Goal: Task Accomplishment & Management: Use online tool/utility

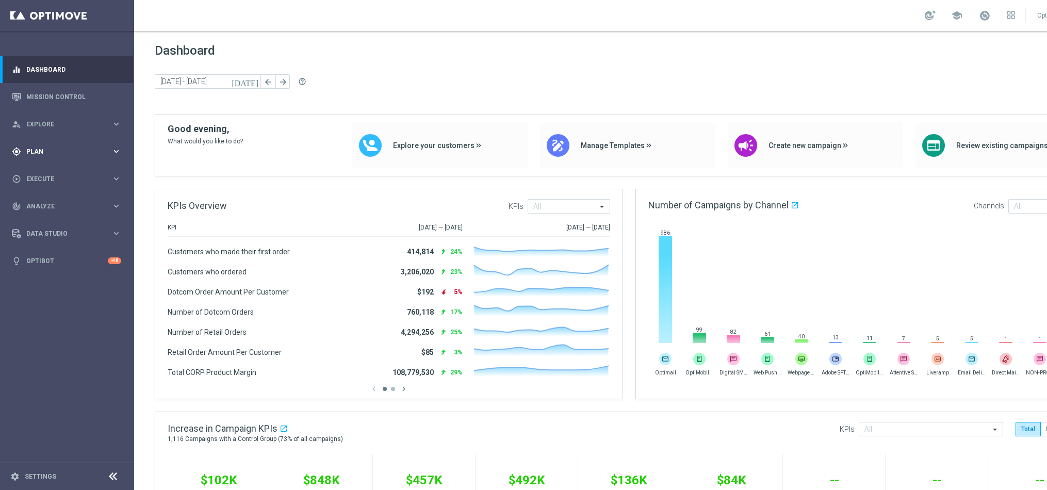
click at [77, 151] on span "Plan" at bounding box center [68, 152] width 85 height 6
click at [44, 213] on div "Streams" at bounding box center [80, 219] width 106 height 15
click at [41, 217] on link "Streams" at bounding box center [67, 219] width 80 height 8
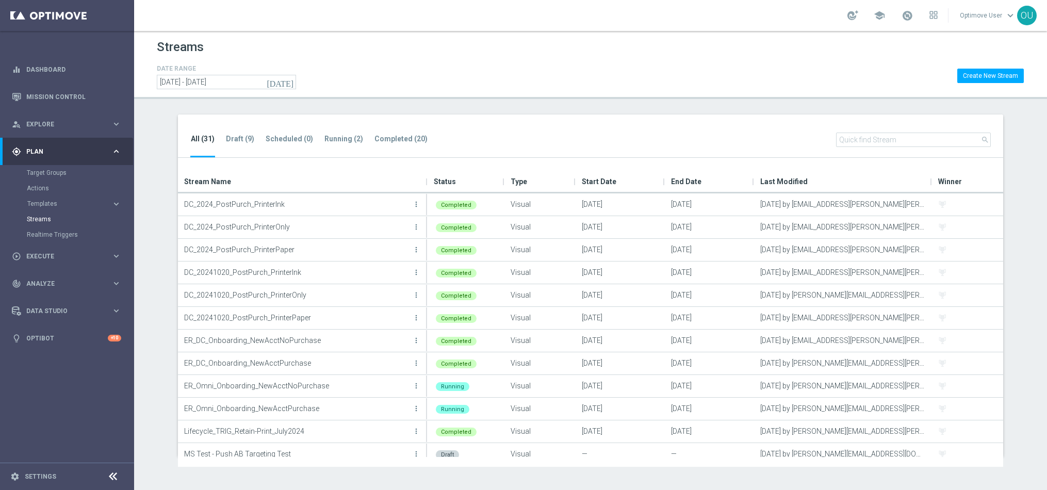
click at [239, 133] on ul "All (31) Draft (9) Scheduled (0) Running (2) Completed (20)" at bounding box center [314, 145] width 248 height 25
click at [236, 145] on li "Draft (9)" at bounding box center [239, 145] width 29 height 24
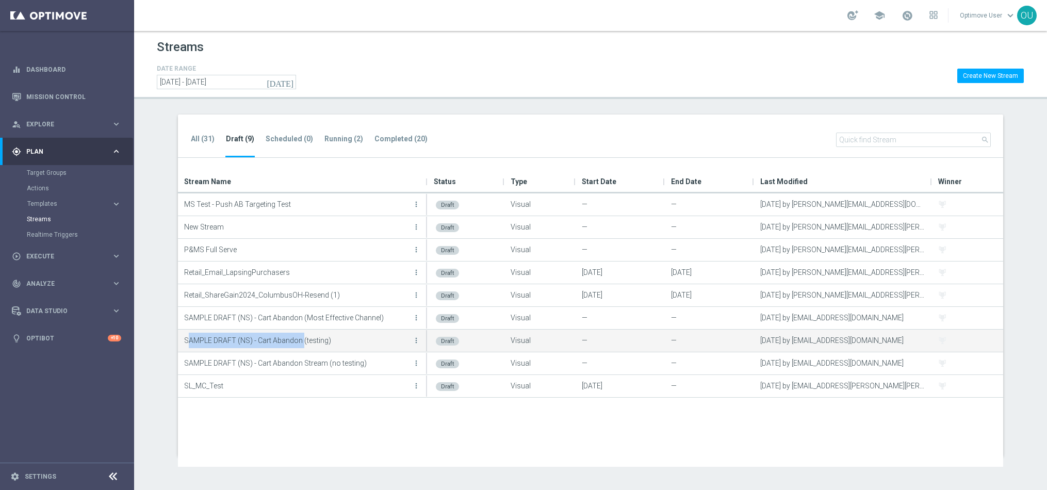
drag, startPoint x: 187, startPoint y: 339, endPoint x: 302, endPoint y: 340, distance: 115.6
click at [302, 340] on p "SAMPLE DRAFT (NS) - Cart Abandon (testing)" at bounding box center [297, 340] width 226 height 15
click at [287, 346] on p "SAMPLE DRAFT (NS) - Cart Abandon (testing)" at bounding box center [297, 340] width 226 height 15
drag, startPoint x: 184, startPoint y: 339, endPoint x: 333, endPoint y: 347, distance: 149.3
click at [333, 347] on p "SAMPLE DRAFT (NS) - Cart Abandon (testing)" at bounding box center [297, 340] width 226 height 15
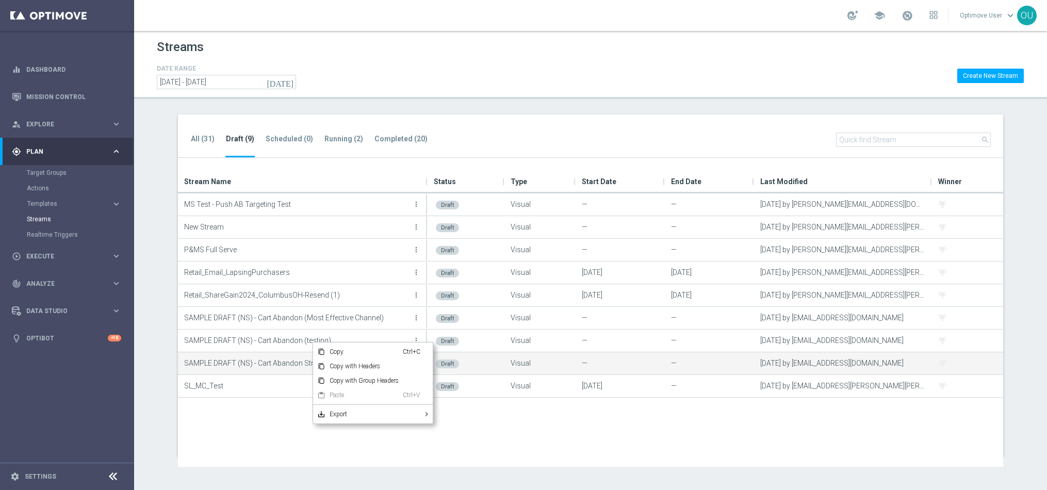
click at [267, 365] on p "SAMPLE DRAFT (NS) - Cart Abandon Stream (no testing)" at bounding box center [297, 362] width 226 height 15
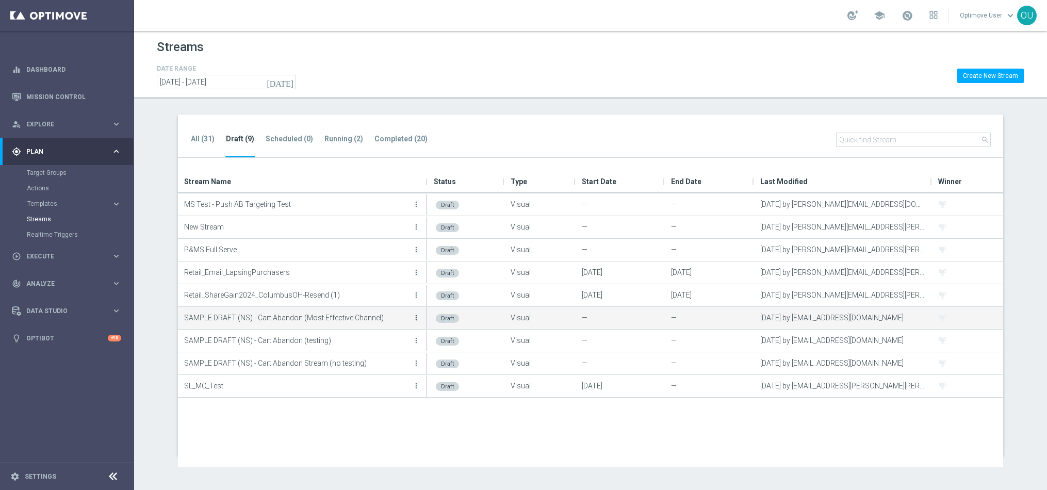
click at [414, 316] on icon "more_vert" at bounding box center [416, 318] width 8 height 8
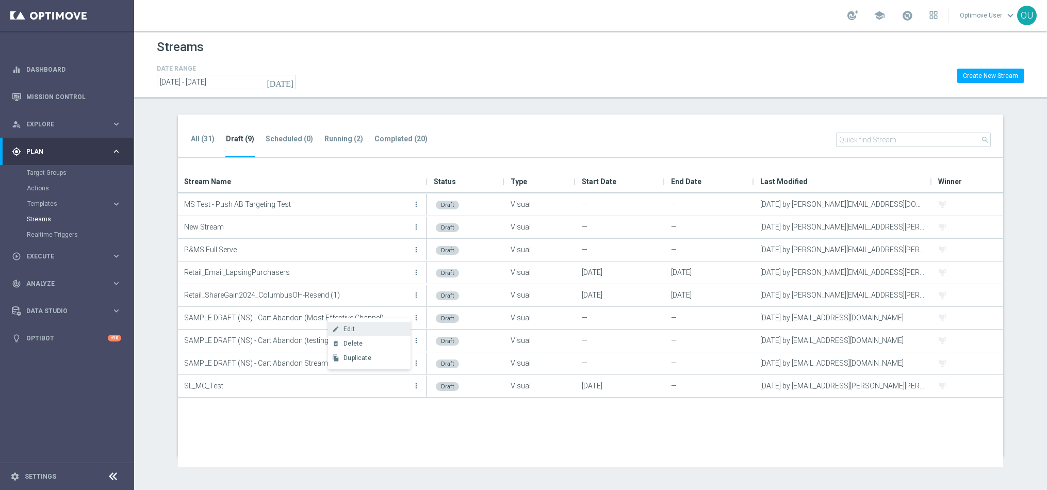
click at [392, 331] on div "Edit" at bounding box center [375, 329] width 62 height 7
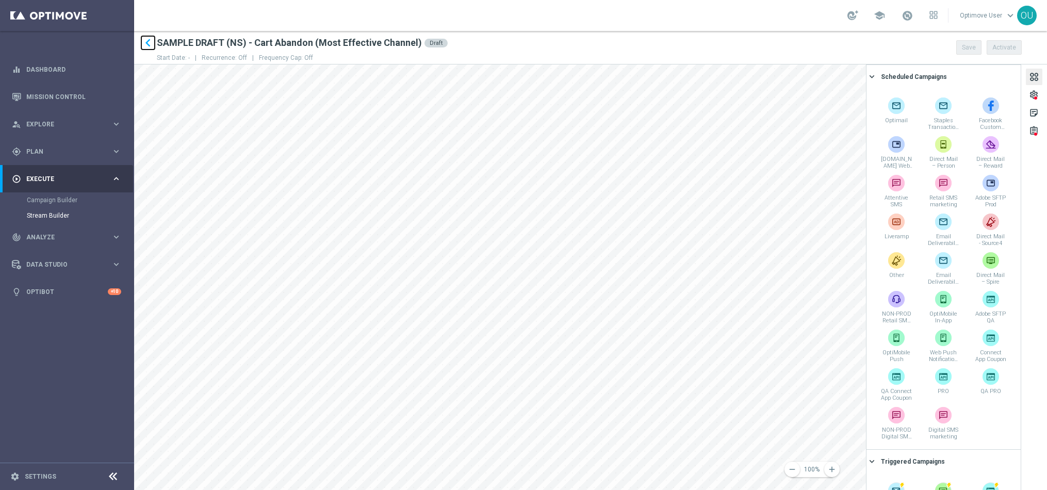
click at [152, 37] on icon "keyboard_arrow_left" at bounding box center [147, 42] width 15 height 15
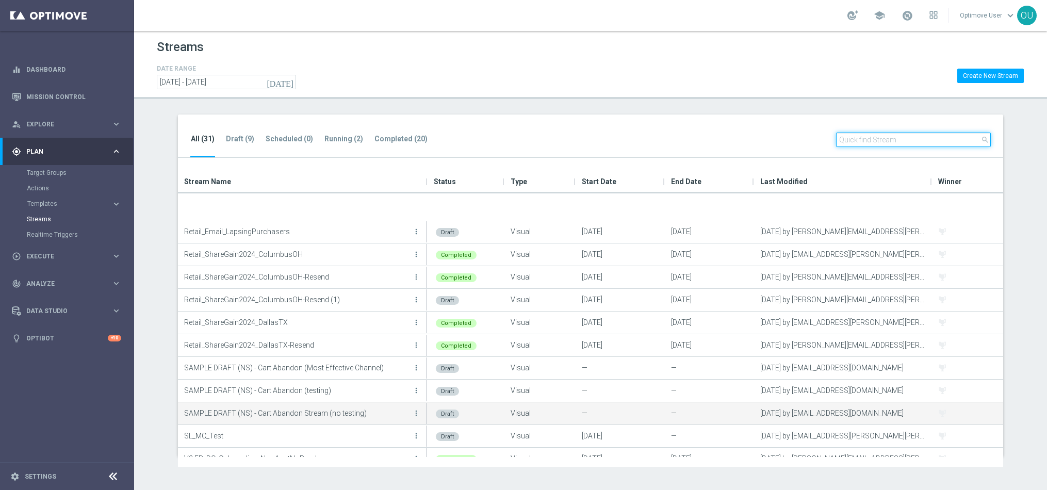
scroll to position [440, 0]
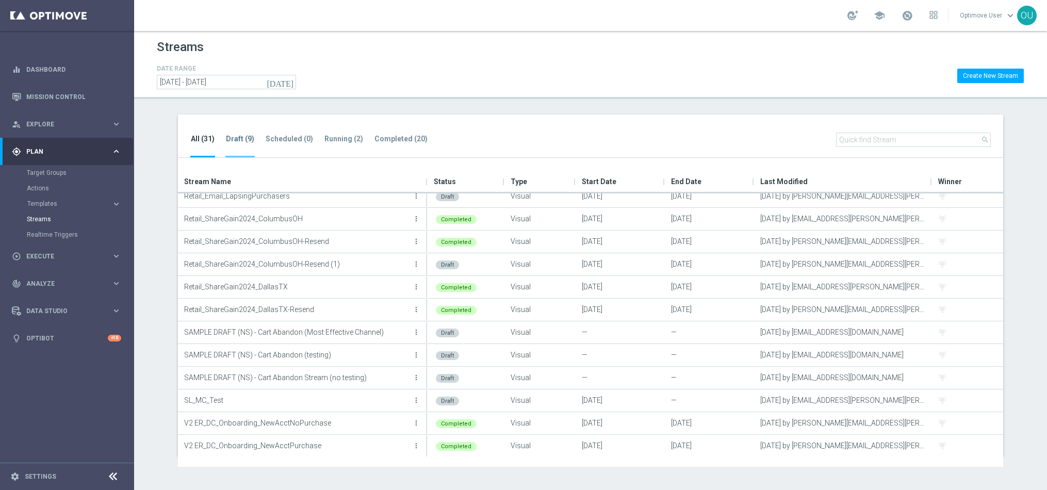
click at [237, 140] on tab-header "Draft (9)" at bounding box center [240, 139] width 28 height 9
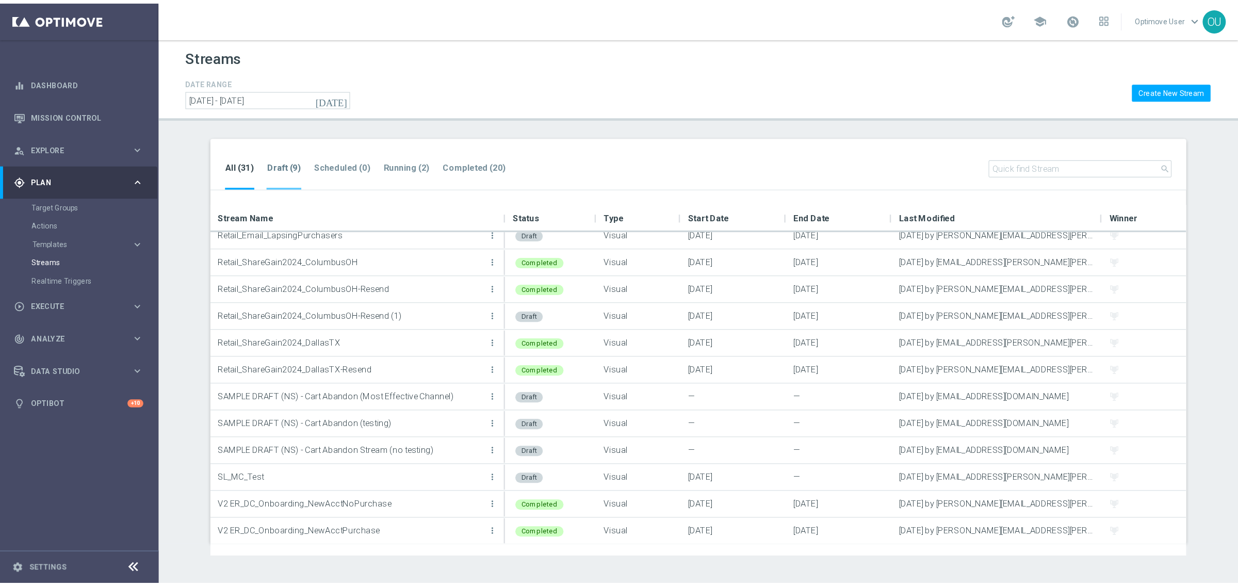
scroll to position [0, 0]
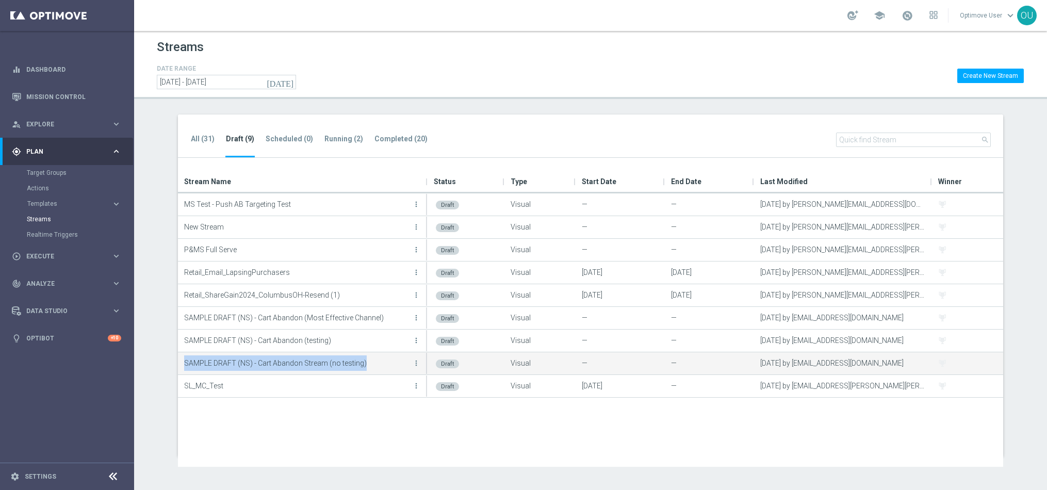
drag, startPoint x: 368, startPoint y: 360, endPoint x: 185, endPoint y: 359, distance: 183.1
click at [185, 359] on p "SAMPLE DRAFT (NS) - Cart Abandon Stream (no testing)" at bounding box center [297, 362] width 226 height 15
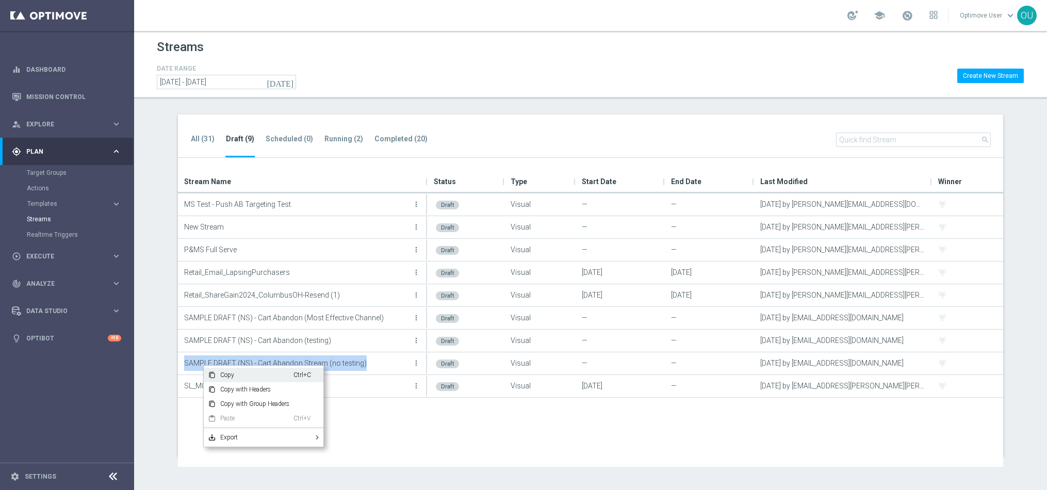
click at [231, 375] on span "Copy" at bounding box center [254, 375] width 77 height 14
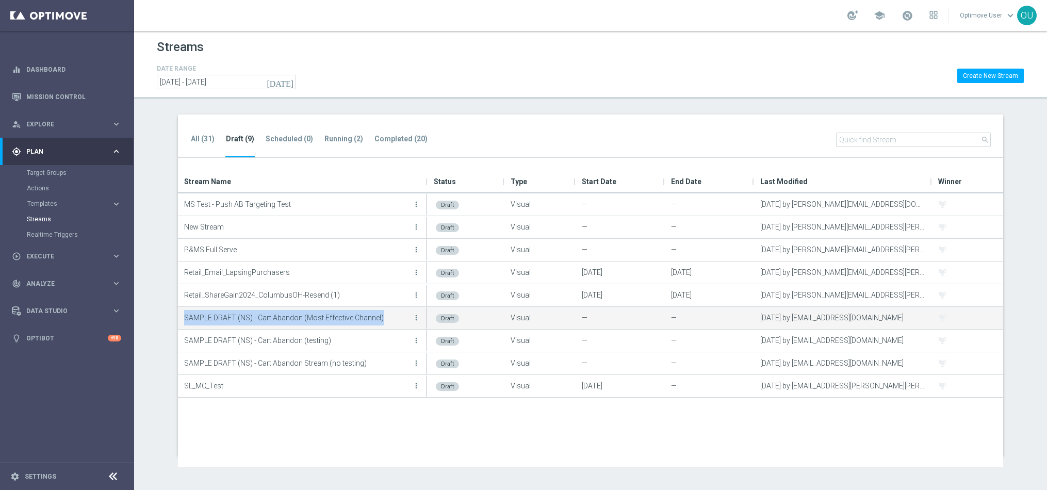
drag, startPoint x: 186, startPoint y: 318, endPoint x: 383, endPoint y: 321, distance: 197.1
click at [383, 321] on p "SAMPLE DRAFT (NS) - Cart Abandon (Most Effective Channel)" at bounding box center [297, 317] width 226 height 15
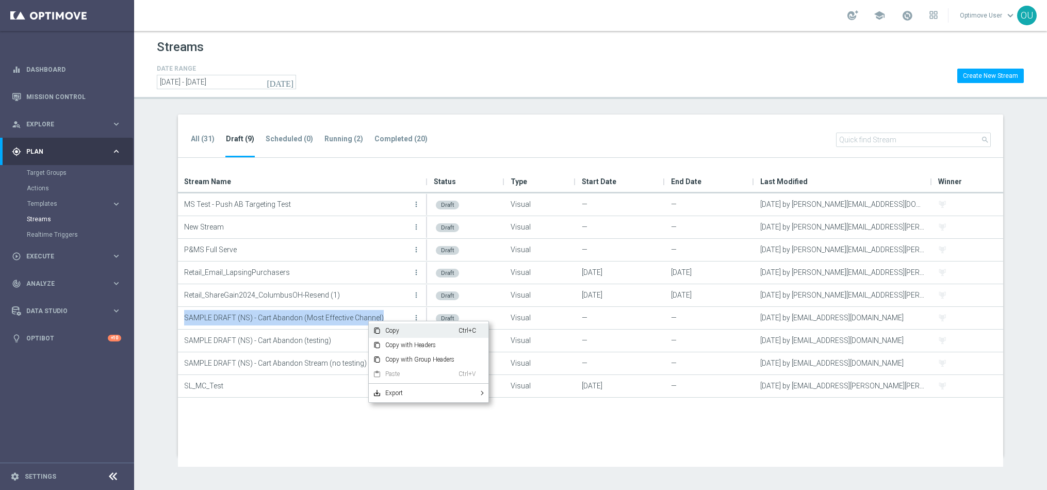
click at [382, 327] on span "Copy" at bounding box center [419, 330] width 77 height 14
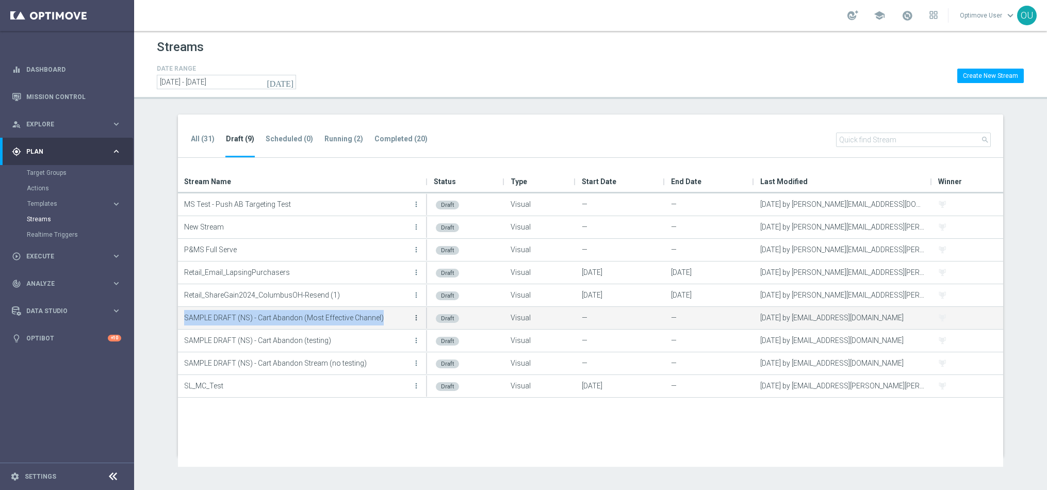
click at [417, 320] on icon "more_vert" at bounding box center [416, 318] width 8 height 8
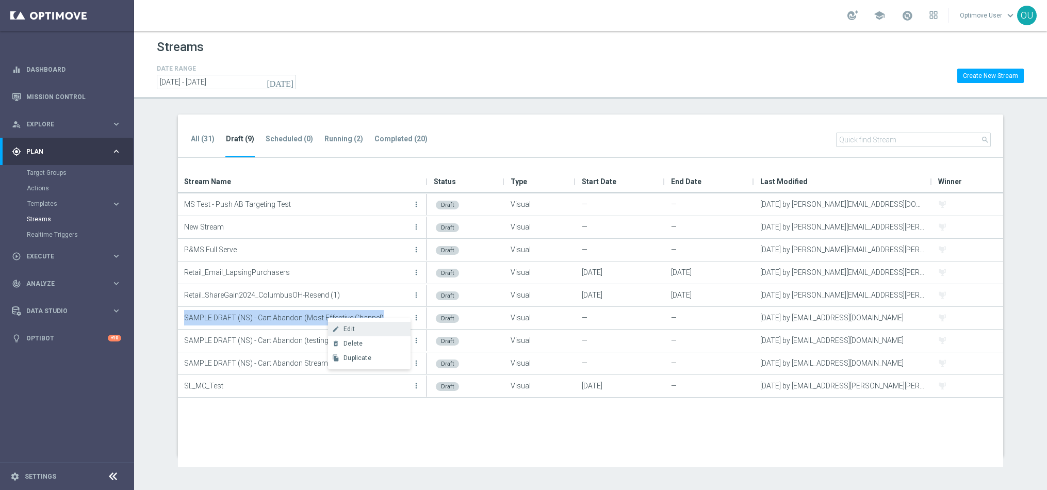
click at [377, 328] on div "Edit" at bounding box center [375, 329] width 62 height 7
